Goal: Navigation & Orientation: Find specific page/section

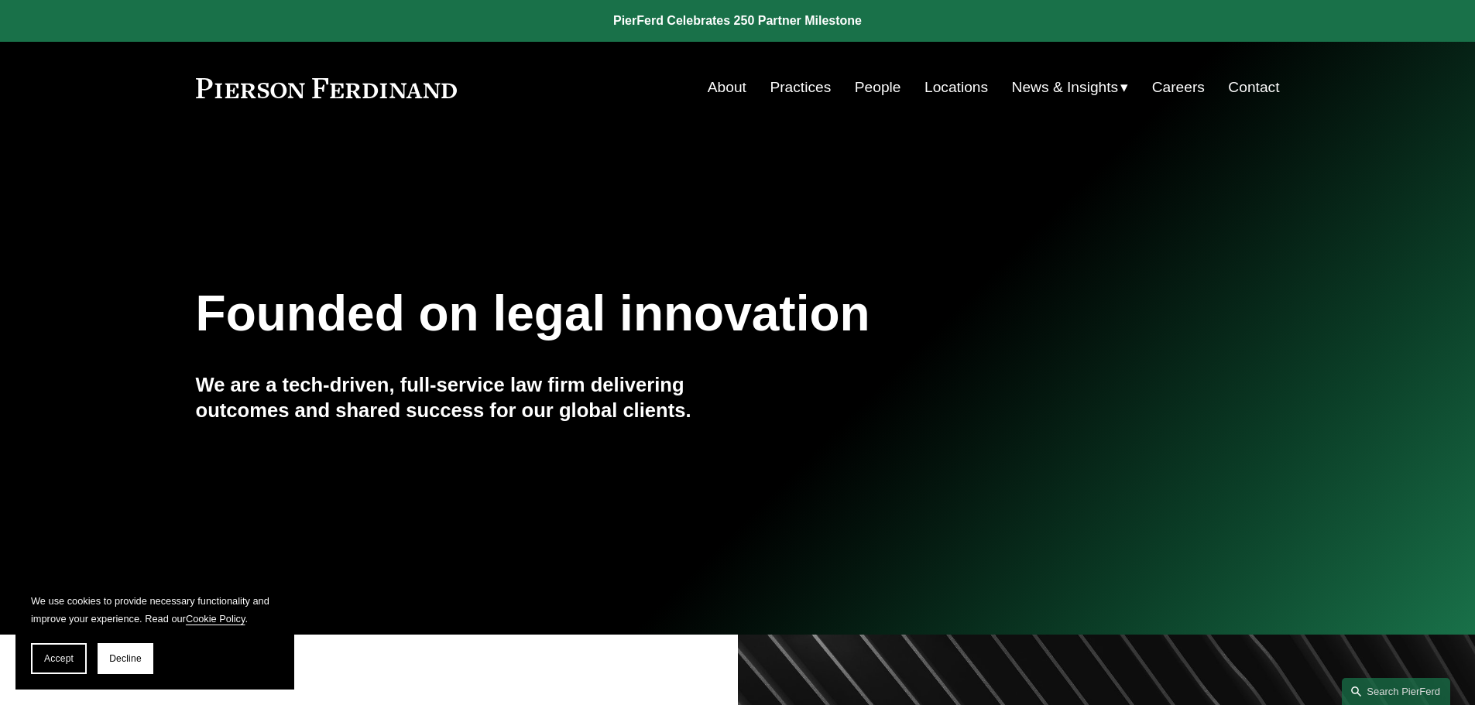
drag, startPoint x: 0, startPoint y: 0, endPoint x: 1436, endPoint y: 42, distance: 1436.1
click at [710, 93] on link "About" at bounding box center [727, 87] width 39 height 29
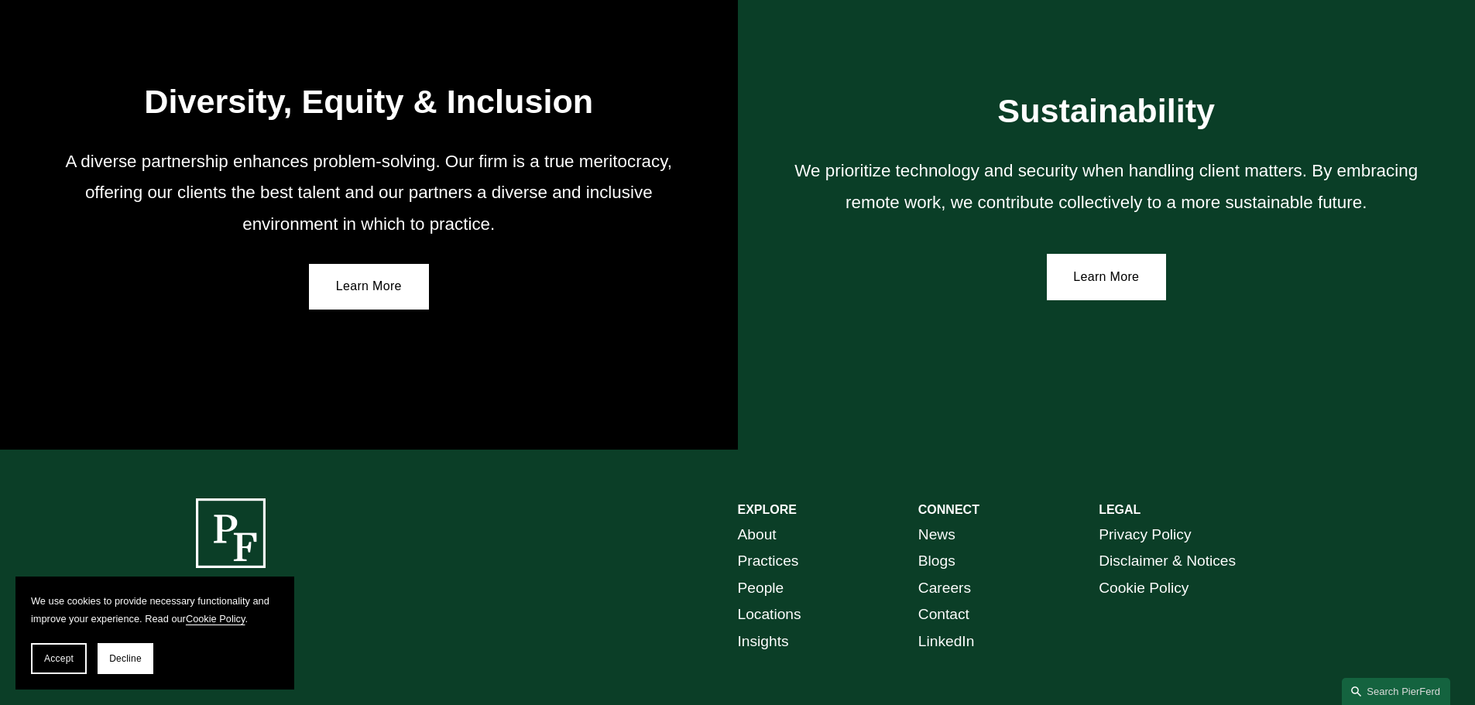
scroll to position [2860, 0]
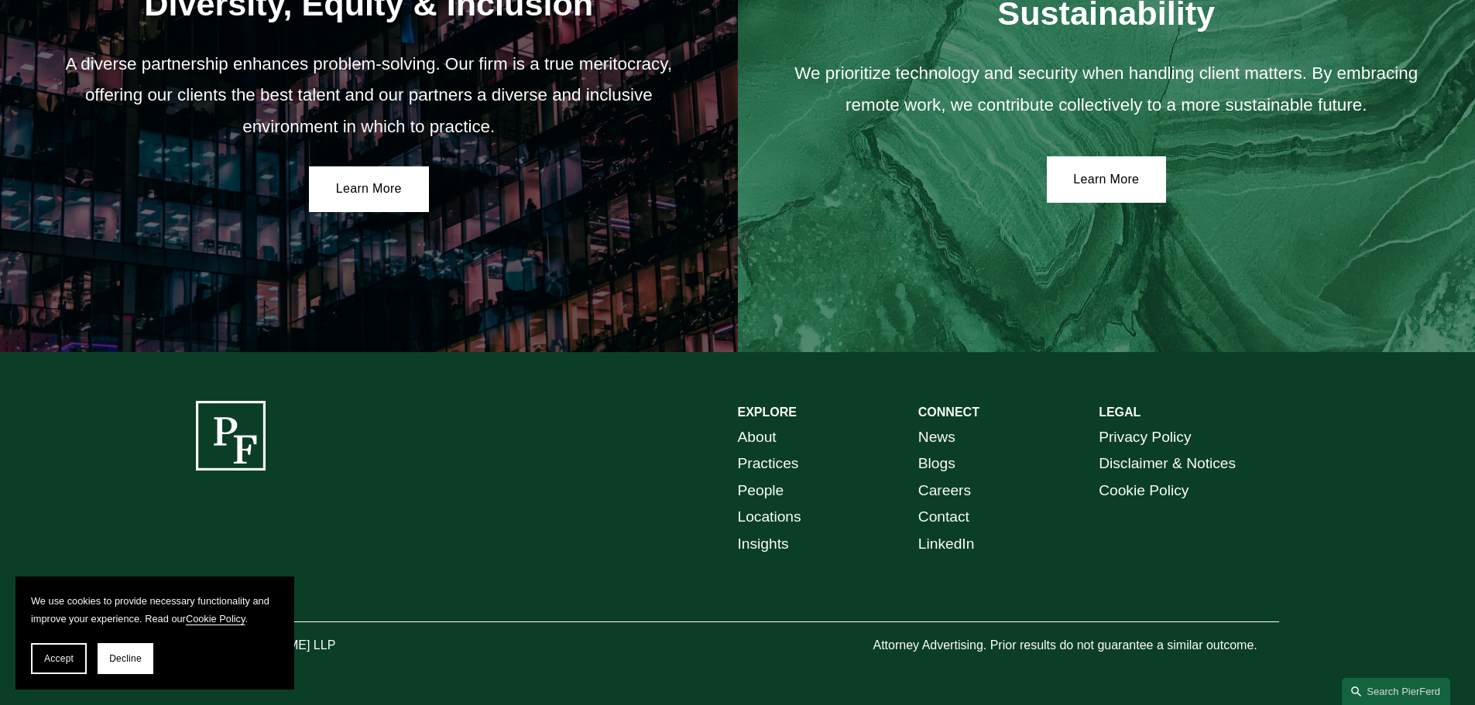
click at [743, 431] on link "About" at bounding box center [757, 437] width 39 height 27
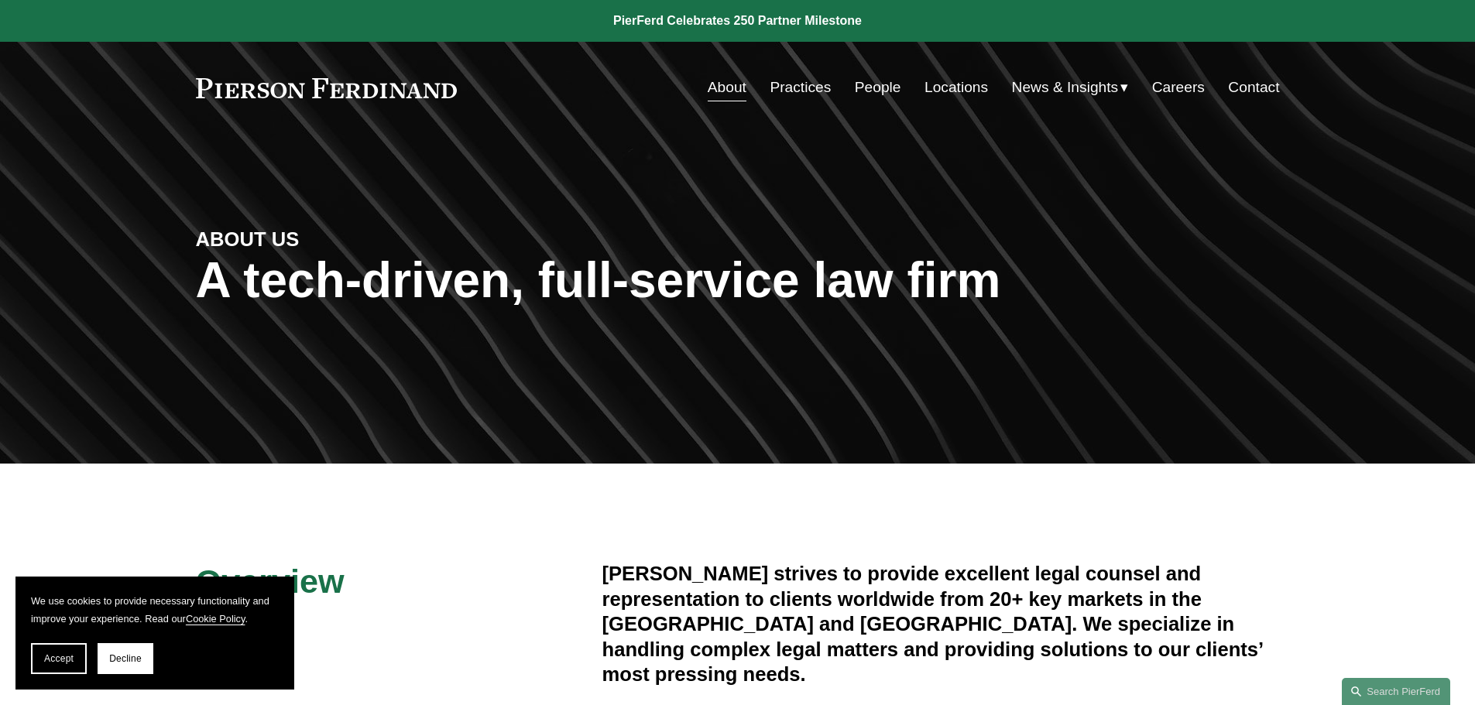
click at [927, 85] on link "Locations" at bounding box center [956, 87] width 63 height 29
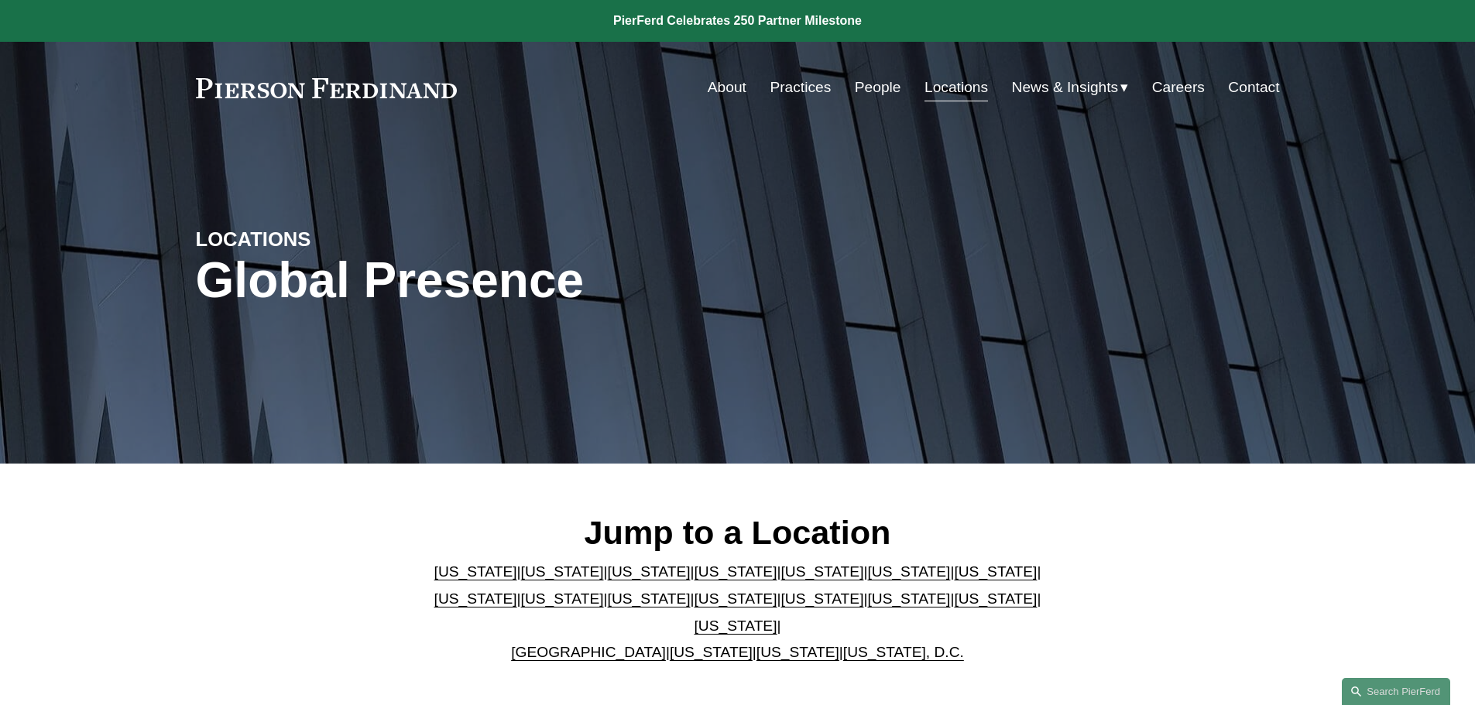
scroll to position [232, 0]
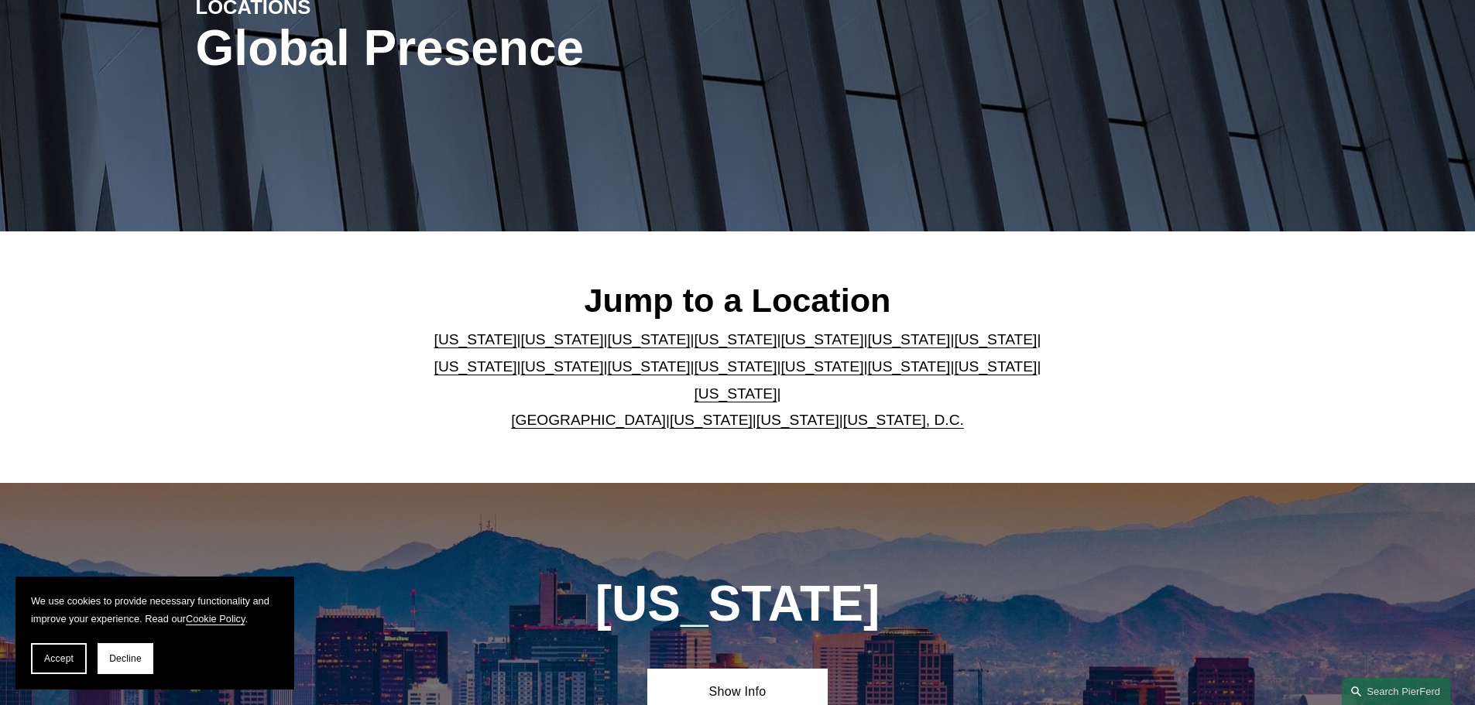
click at [867, 347] on link "[US_STATE]" at bounding box center [908, 339] width 83 height 16
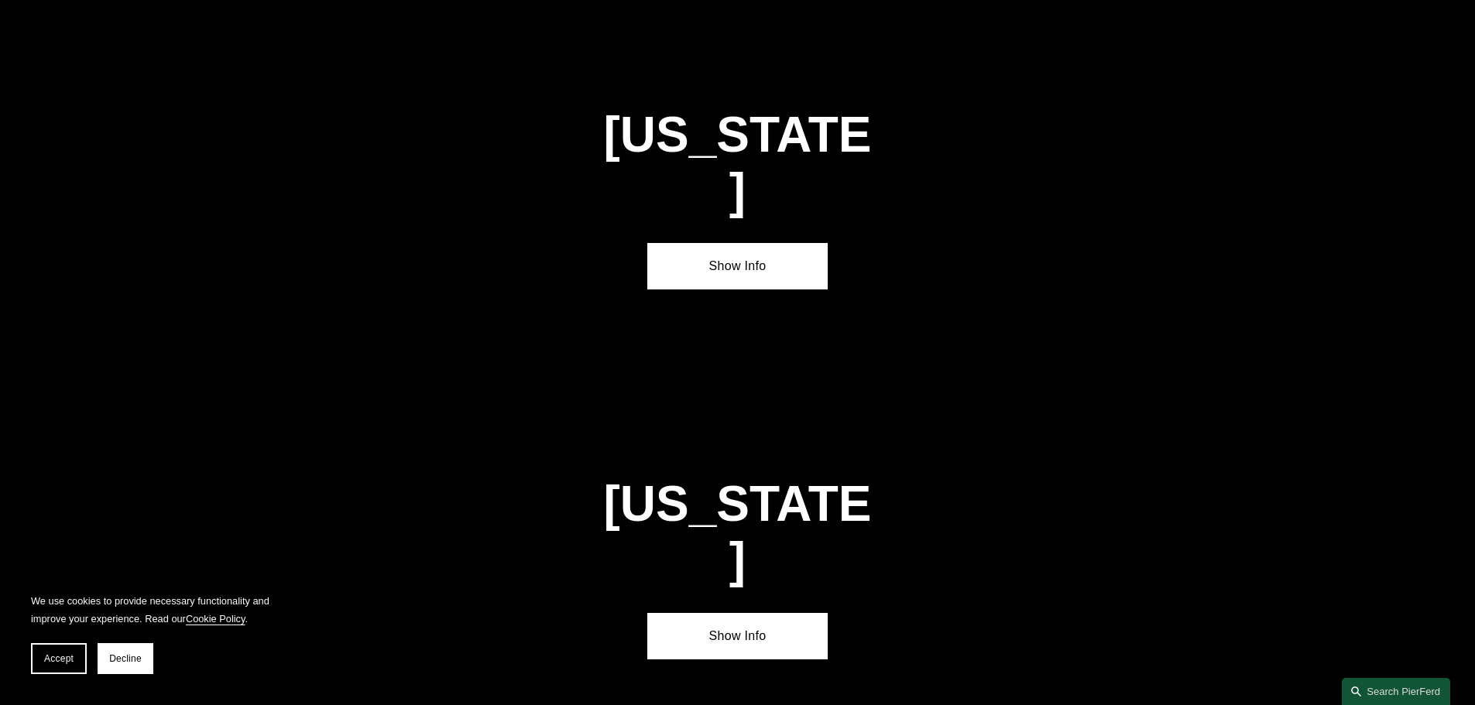
scroll to position [2334, 0]
